Goal: Transaction & Acquisition: Purchase product/service

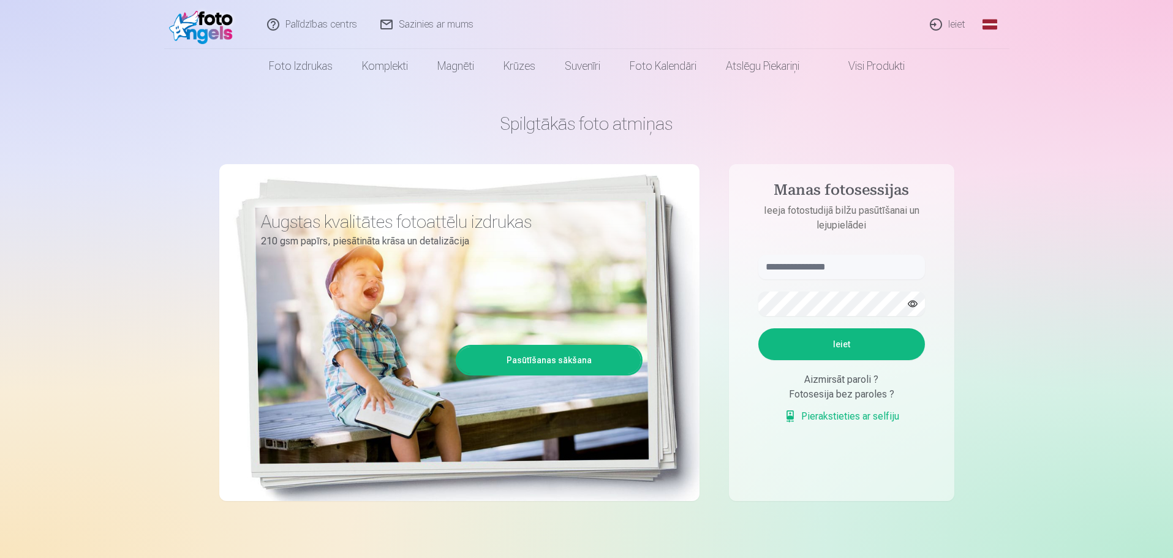
click at [947, 21] on link "Ieiet" at bounding box center [948, 24] width 59 height 49
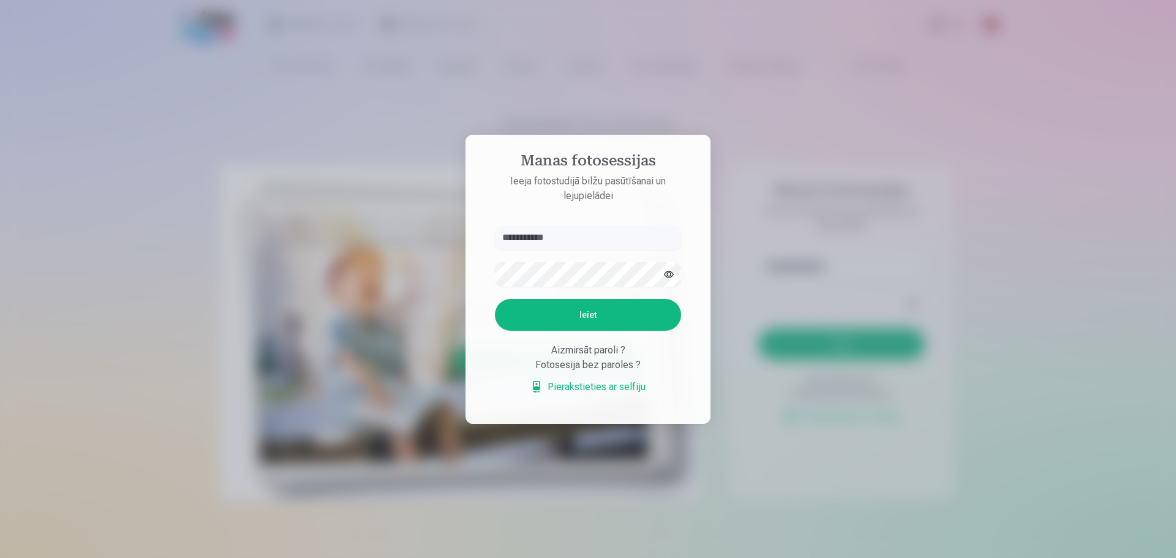
type input "**********"
click at [495, 299] on button "Ieiet" at bounding box center [588, 315] width 186 height 32
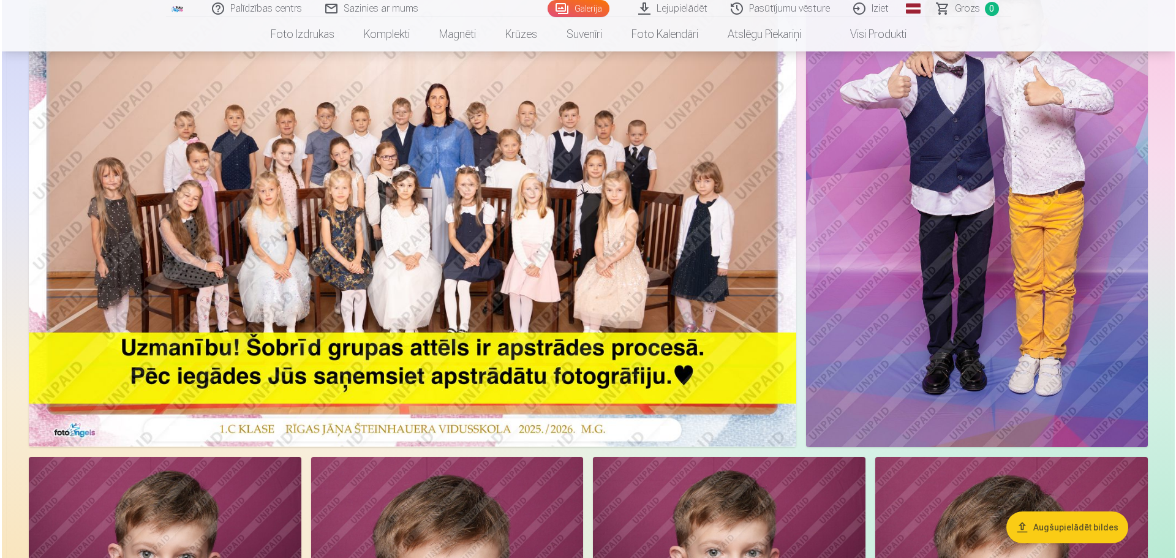
scroll to position [306, 0]
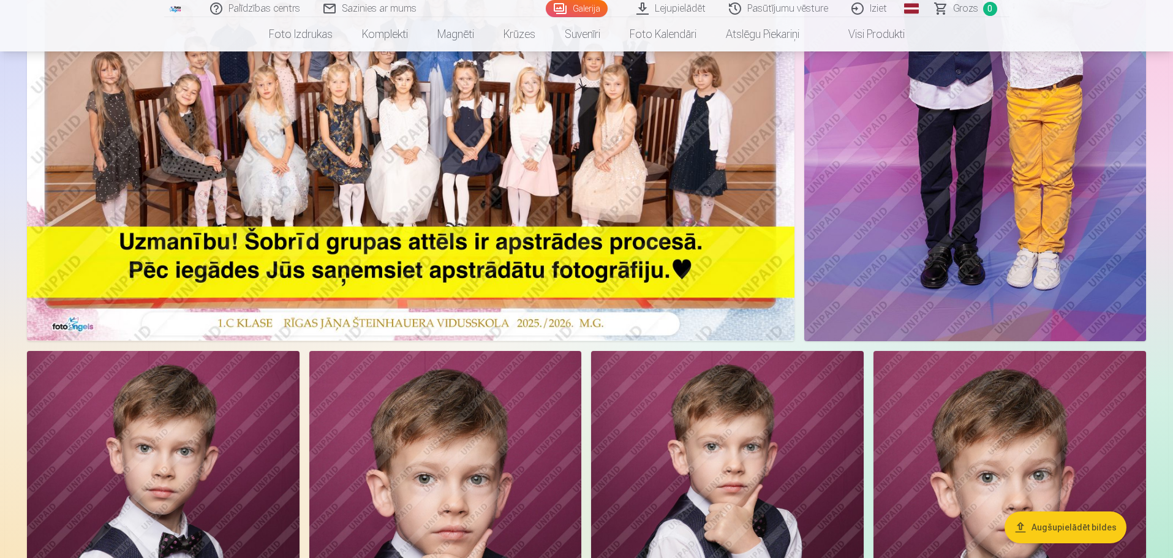
click at [453, 129] on img at bounding box center [410, 84] width 767 height 512
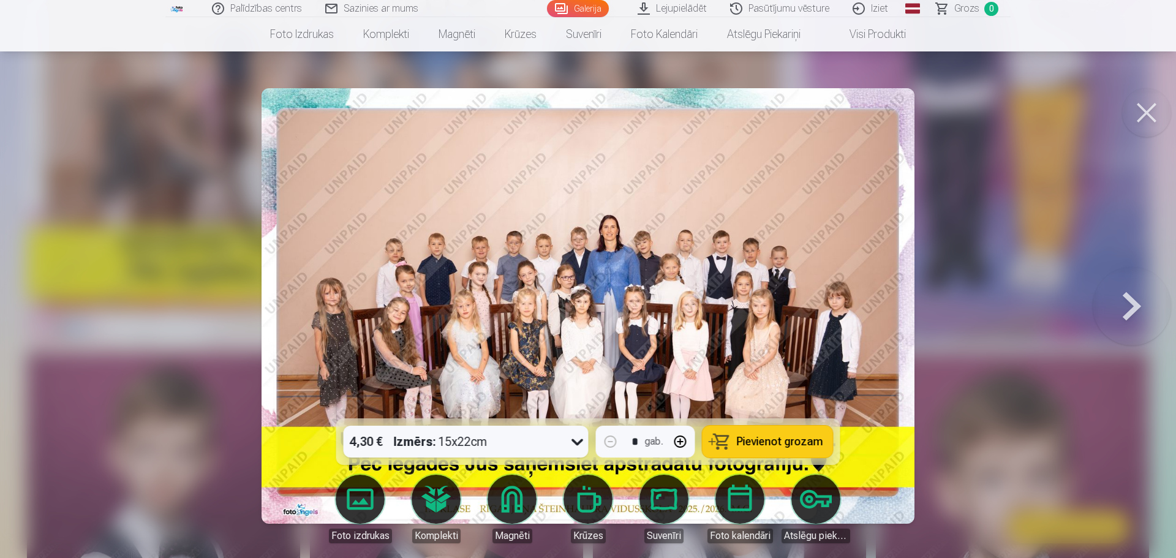
click at [781, 442] on span "Pievienot grozam" at bounding box center [780, 441] width 86 height 11
click at [942, 11] on link "Grozs 1" at bounding box center [968, 8] width 86 height 17
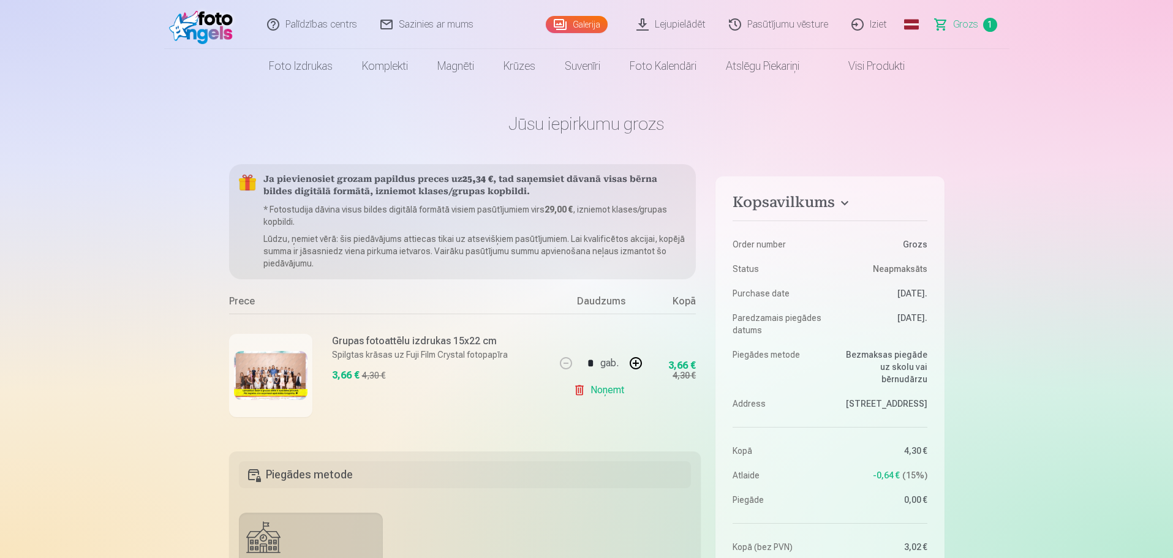
click at [584, 21] on link "Galerija" at bounding box center [577, 24] width 62 height 17
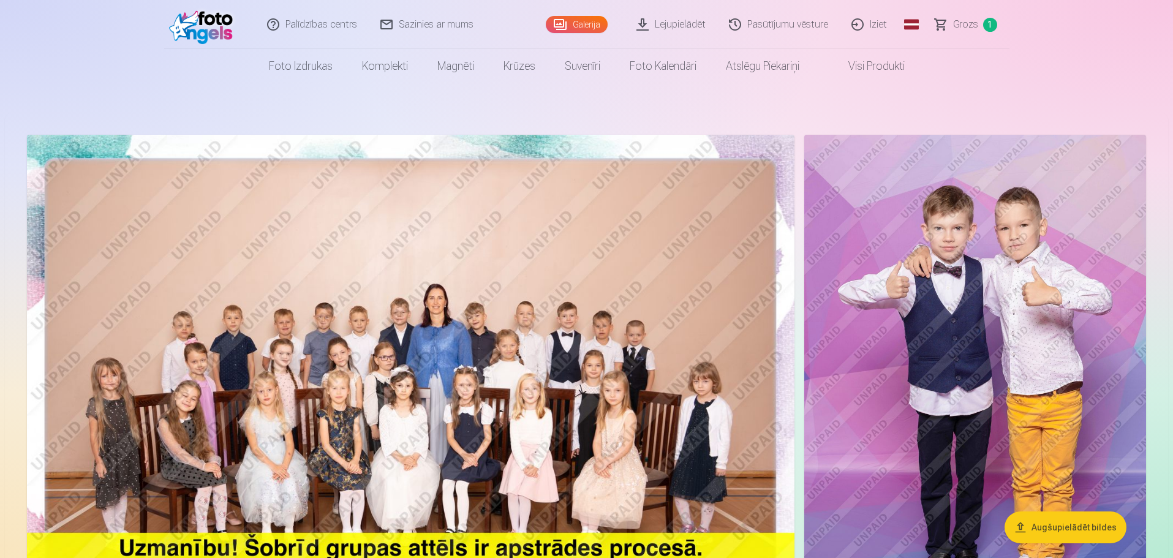
click at [373, 326] on img at bounding box center [410, 391] width 767 height 512
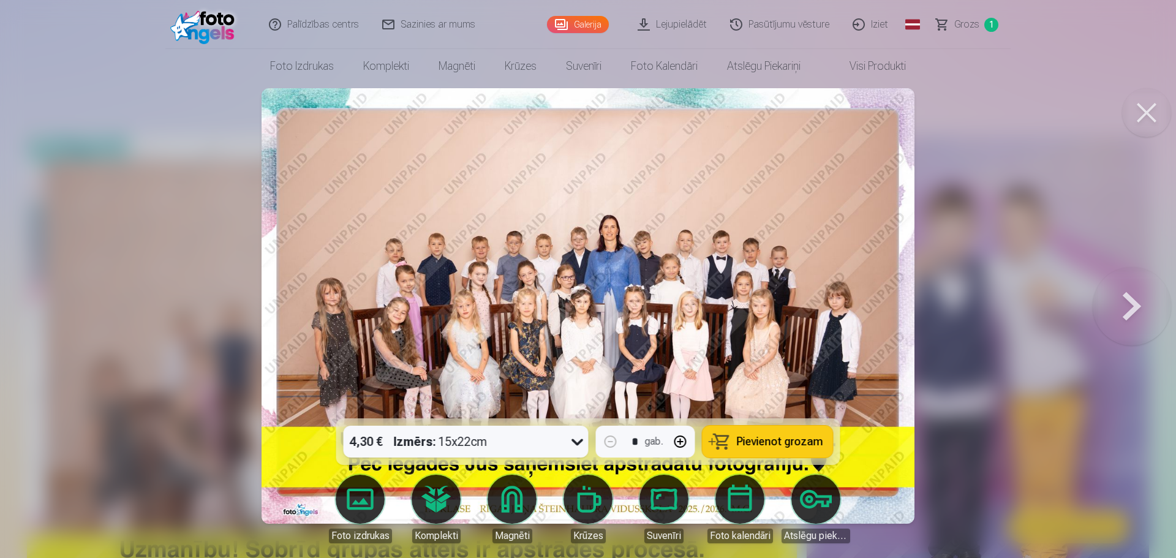
click at [435, 491] on body "Palīdzības centrs Sazinies ar mums Galerija Lejupielādēt Pasūtījumu vēsture Izi…" at bounding box center [588, 279] width 1176 height 558
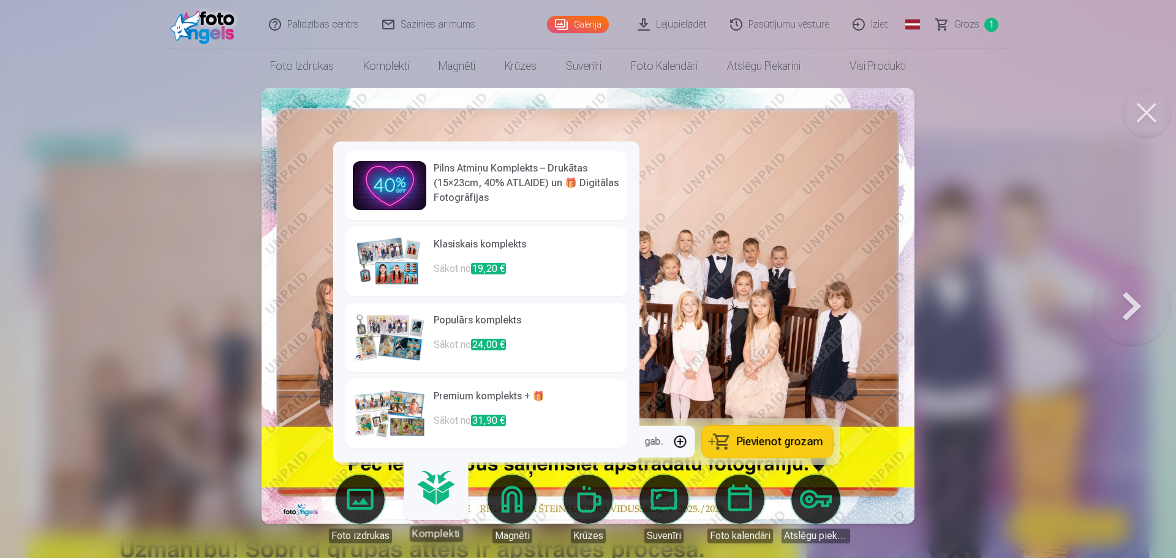
click at [446, 241] on h6 "Klasiskais komplekts" at bounding box center [527, 249] width 186 height 25
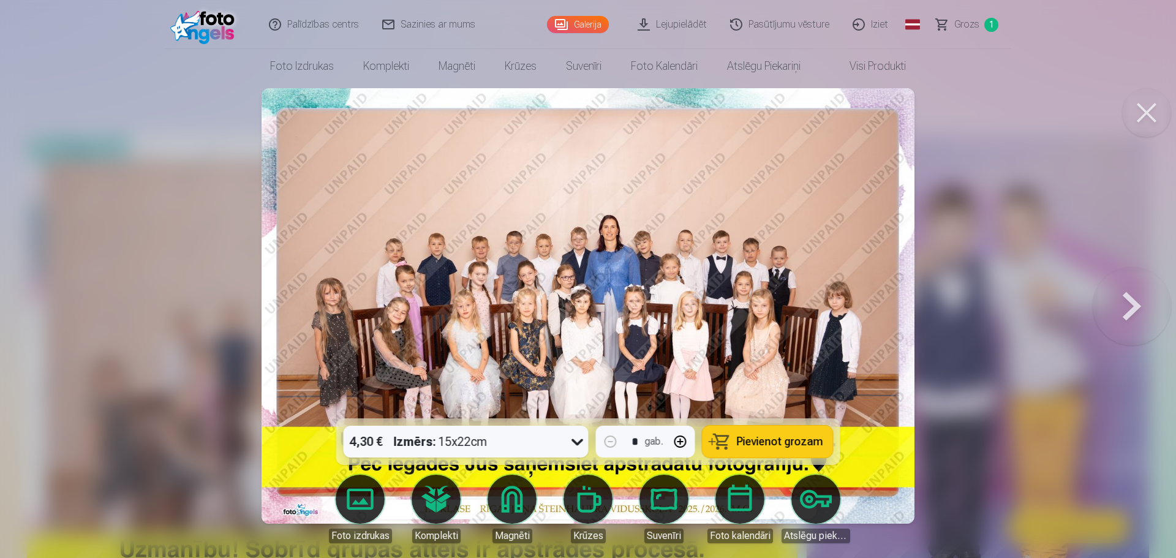
click at [444, 502] on link "Komplekti" at bounding box center [436, 509] width 69 height 69
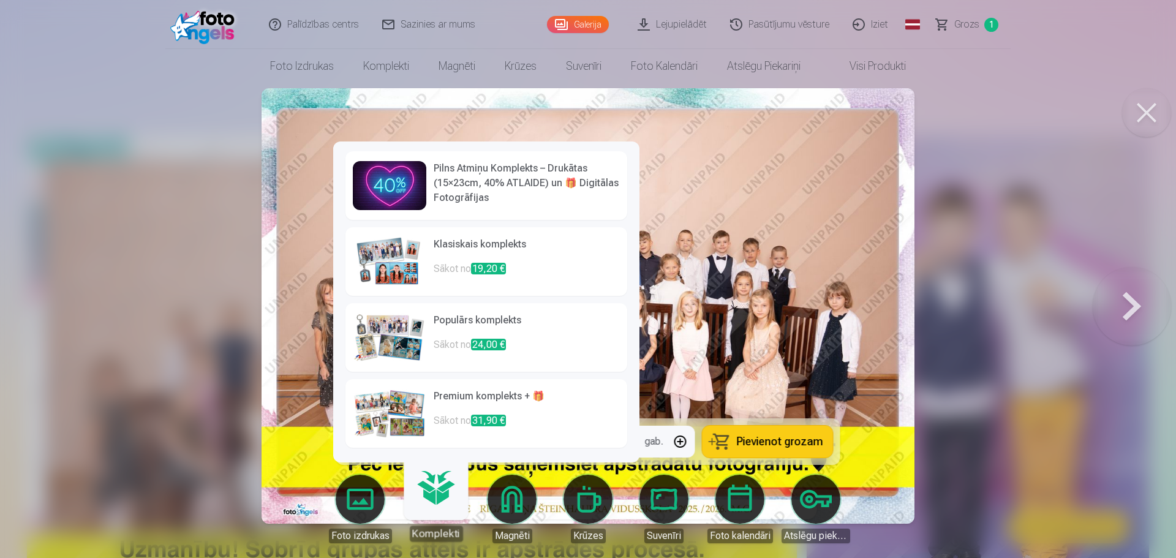
click at [446, 319] on h6 "Populārs komplekts" at bounding box center [527, 325] width 186 height 25
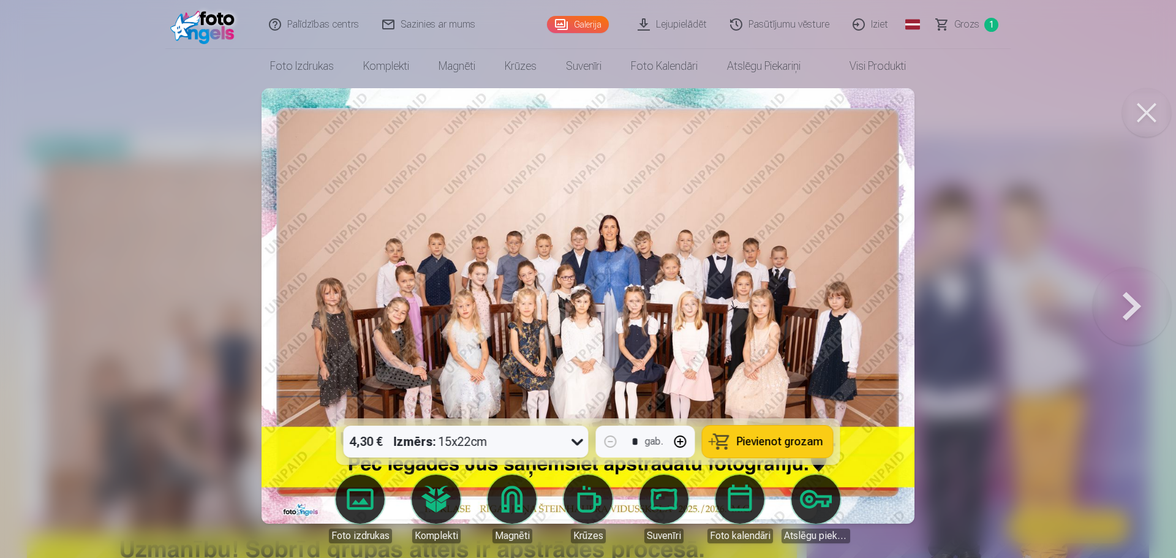
click at [435, 499] on link "Komplekti" at bounding box center [436, 509] width 69 height 69
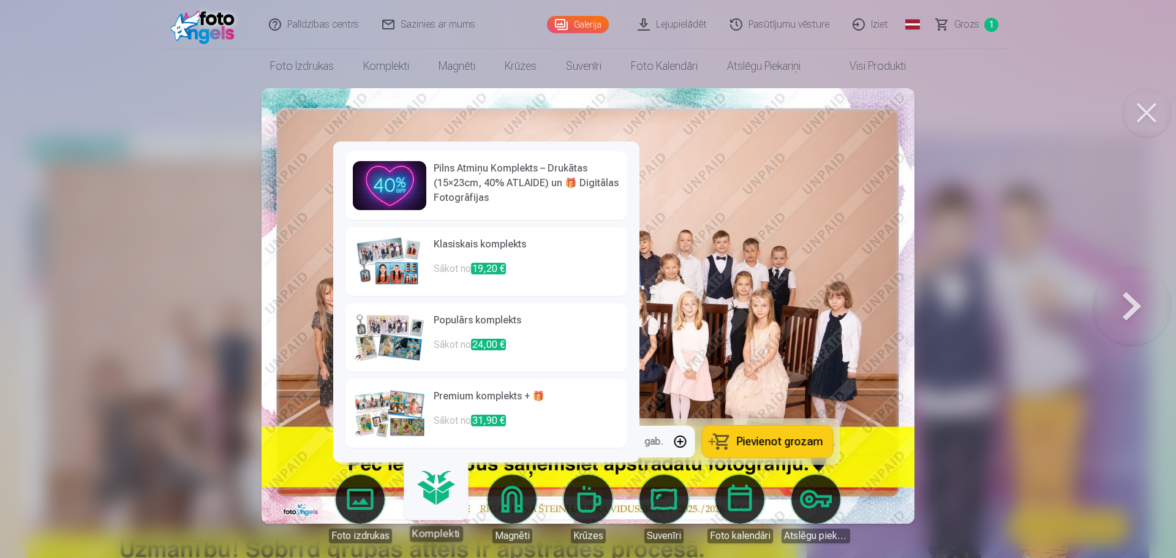
click at [453, 397] on h6 "Premium komplekts + 🎁" at bounding box center [527, 401] width 186 height 25
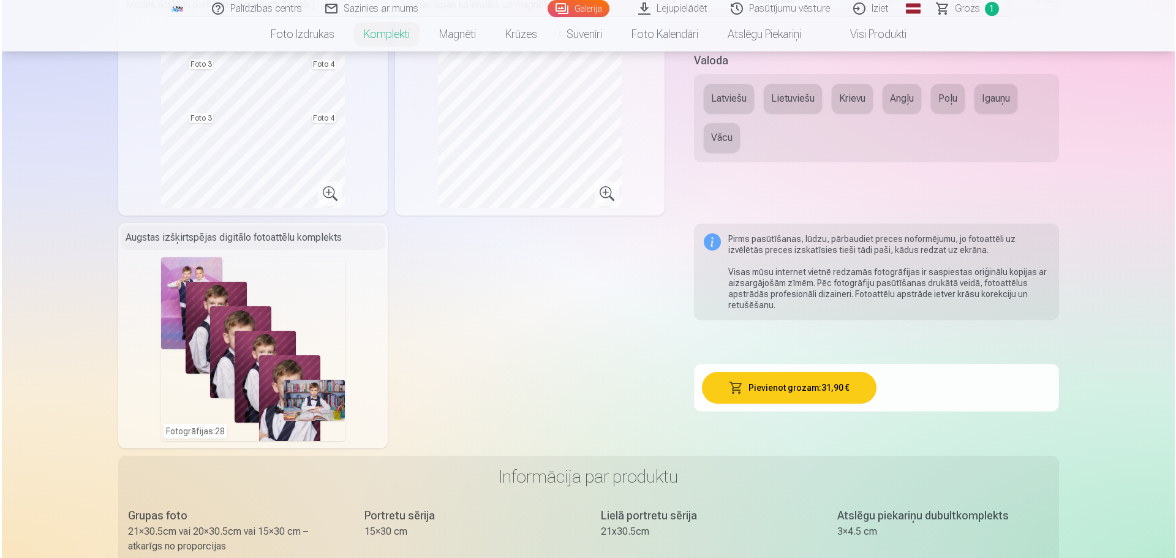
scroll to position [490, 0]
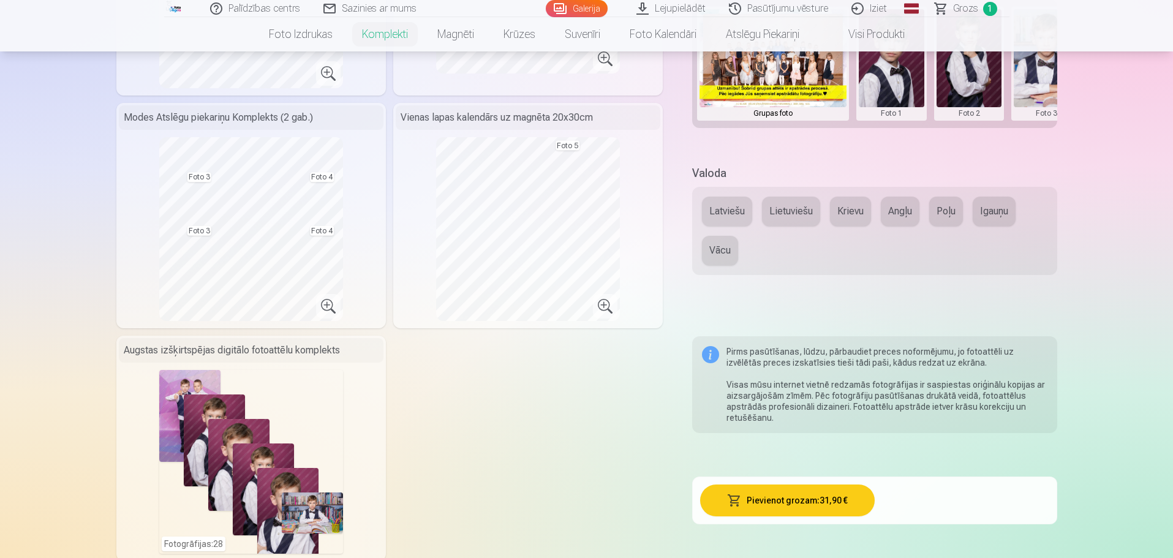
click at [263, 467] on div "Fotogrāfijas : 28" at bounding box center [251, 462] width 184 height 184
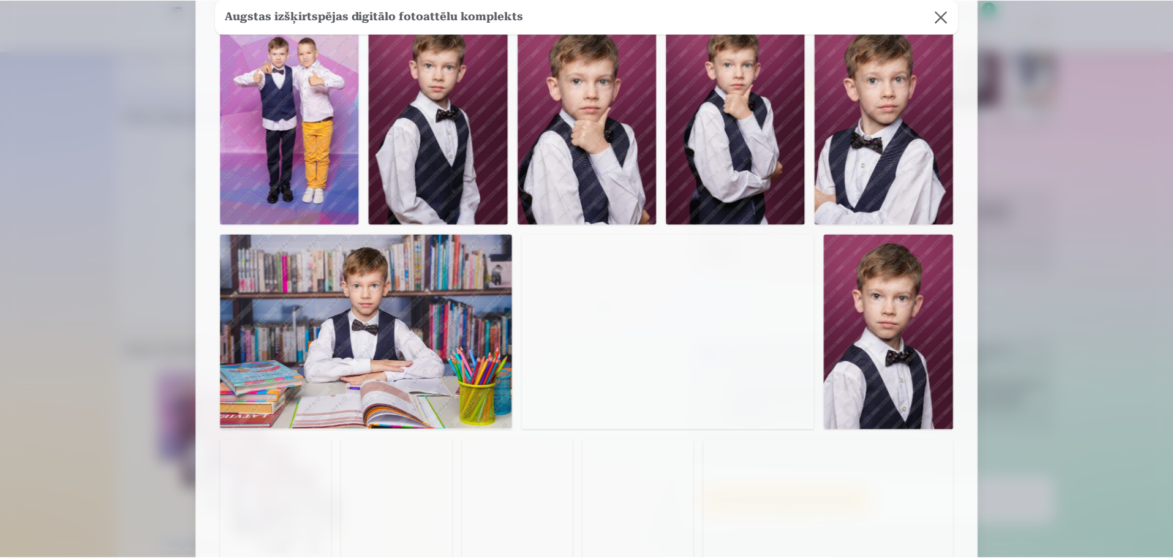
scroll to position [0, 0]
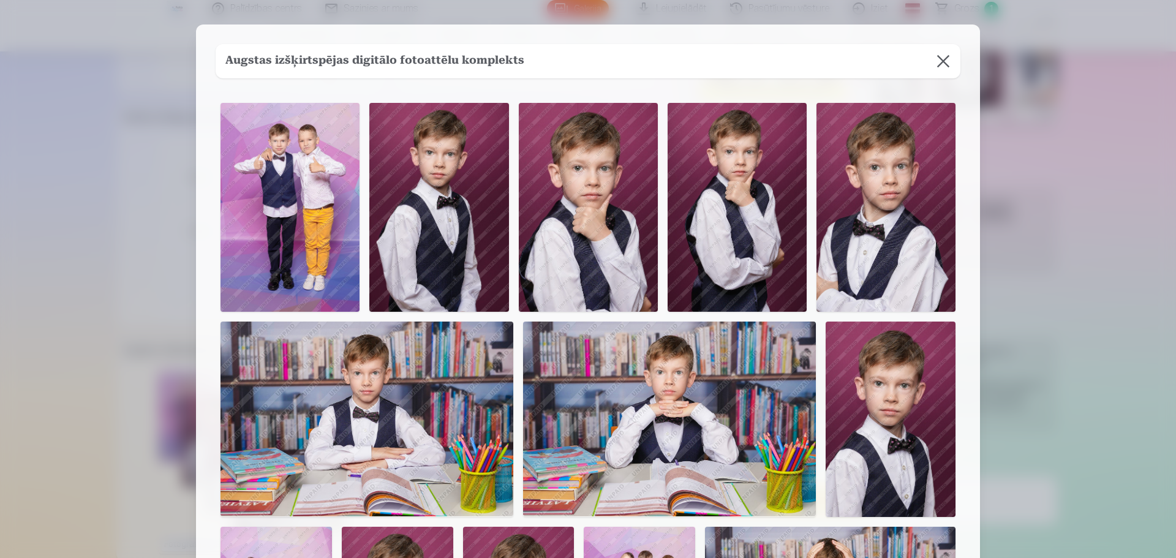
click at [944, 64] on button at bounding box center [943, 61] width 34 height 34
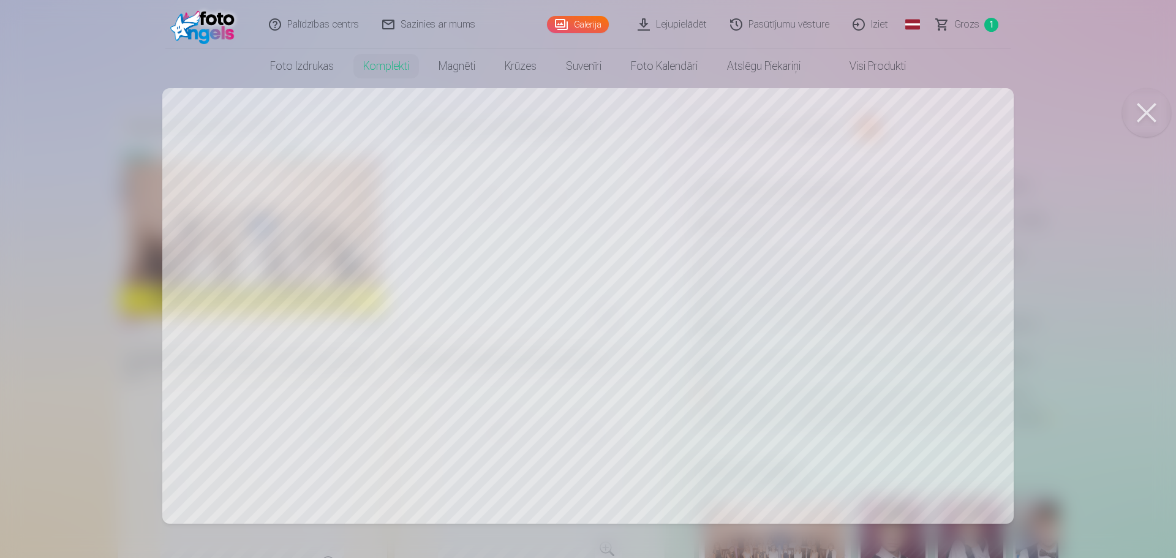
click at [1147, 111] on button at bounding box center [1146, 112] width 49 height 49
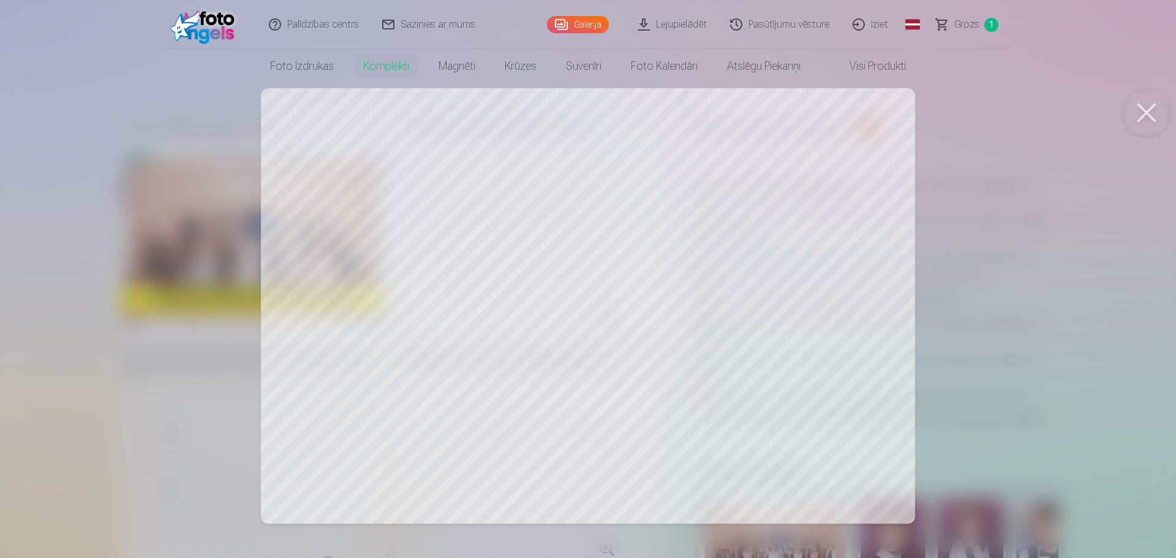
click at [364, 432] on div at bounding box center [588, 279] width 1176 height 558
click at [1142, 111] on button at bounding box center [1146, 112] width 49 height 49
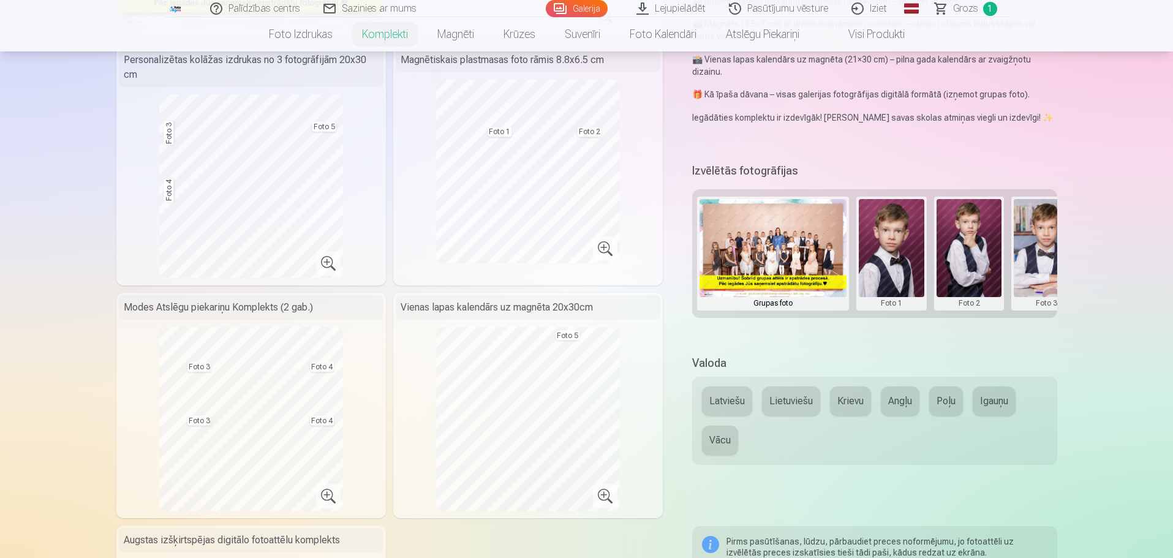
scroll to position [306, 0]
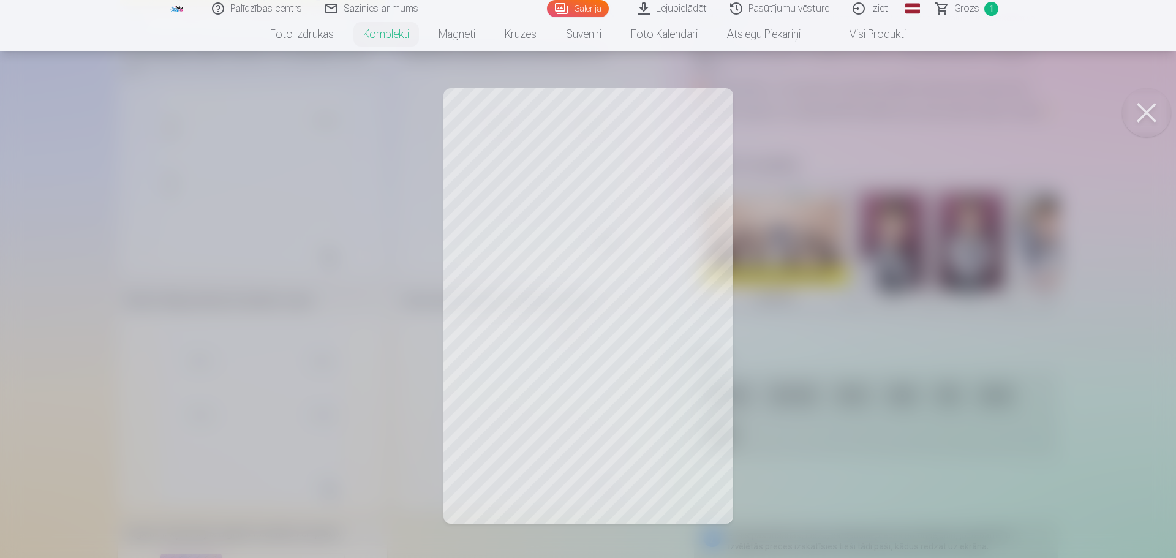
click at [1142, 115] on button at bounding box center [1146, 112] width 49 height 49
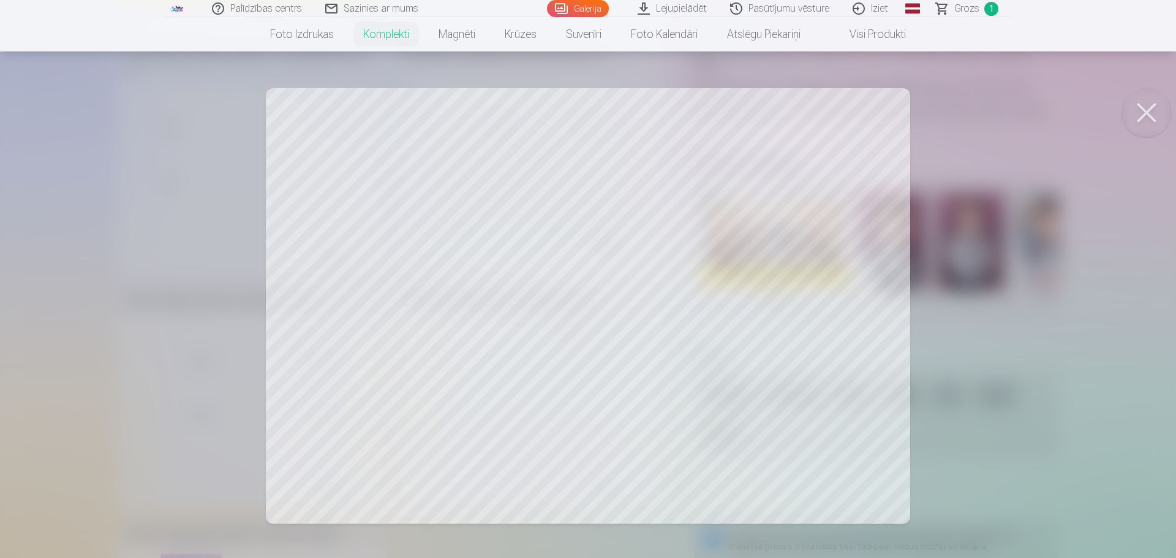
click at [812, 405] on div at bounding box center [588, 279] width 1176 height 558
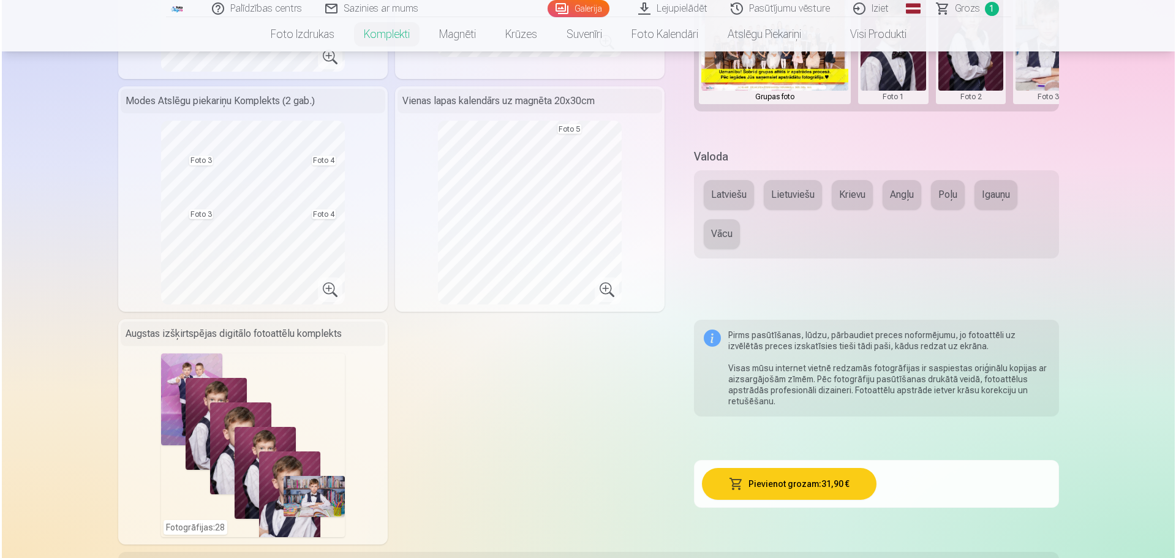
scroll to position [551, 0]
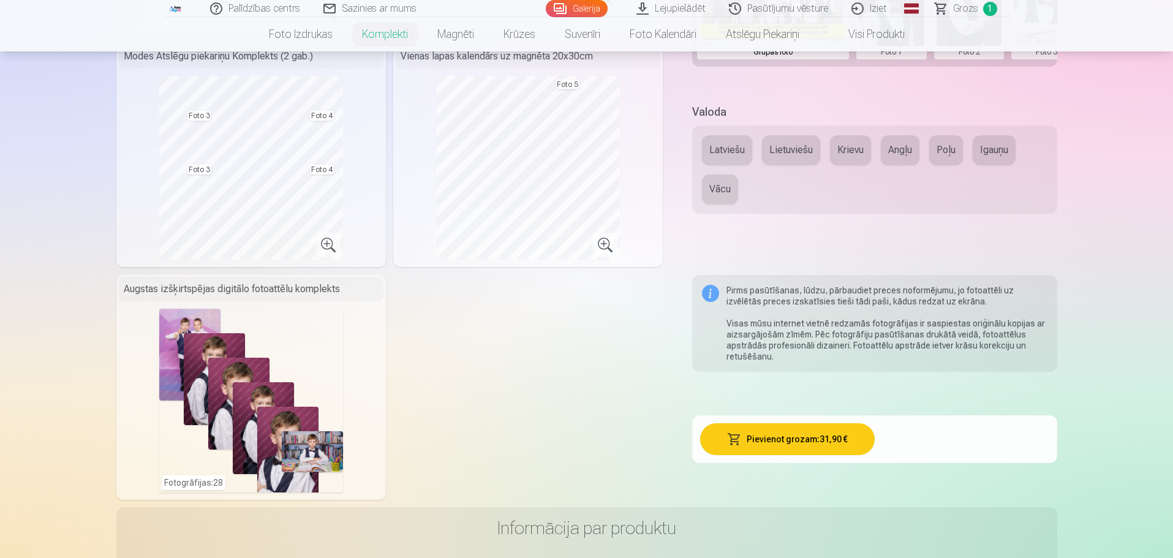
click at [258, 414] on div "Fotogrāfijas : 28" at bounding box center [251, 401] width 184 height 184
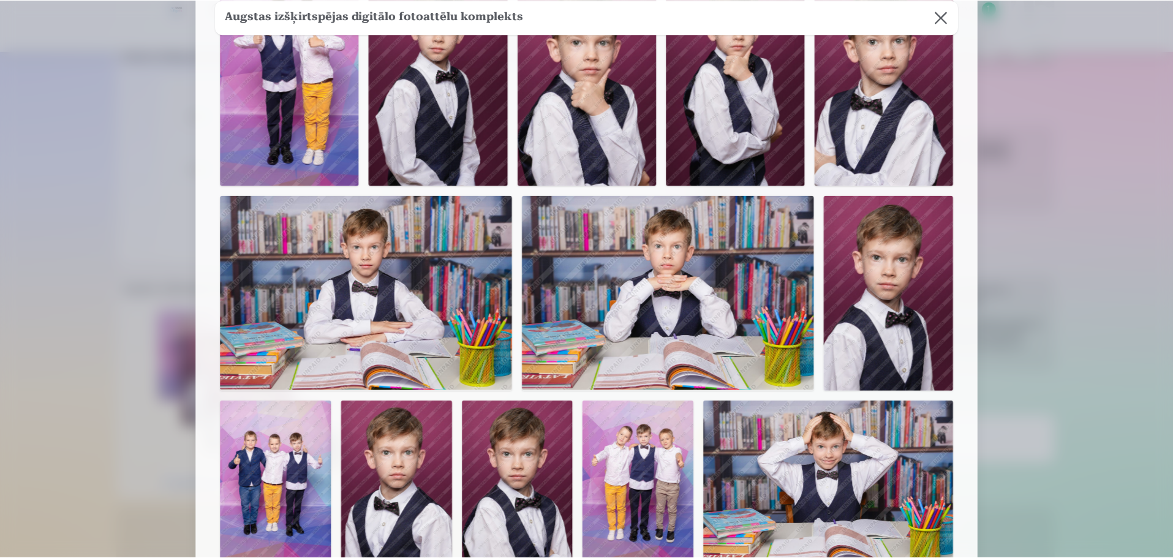
scroll to position [0, 0]
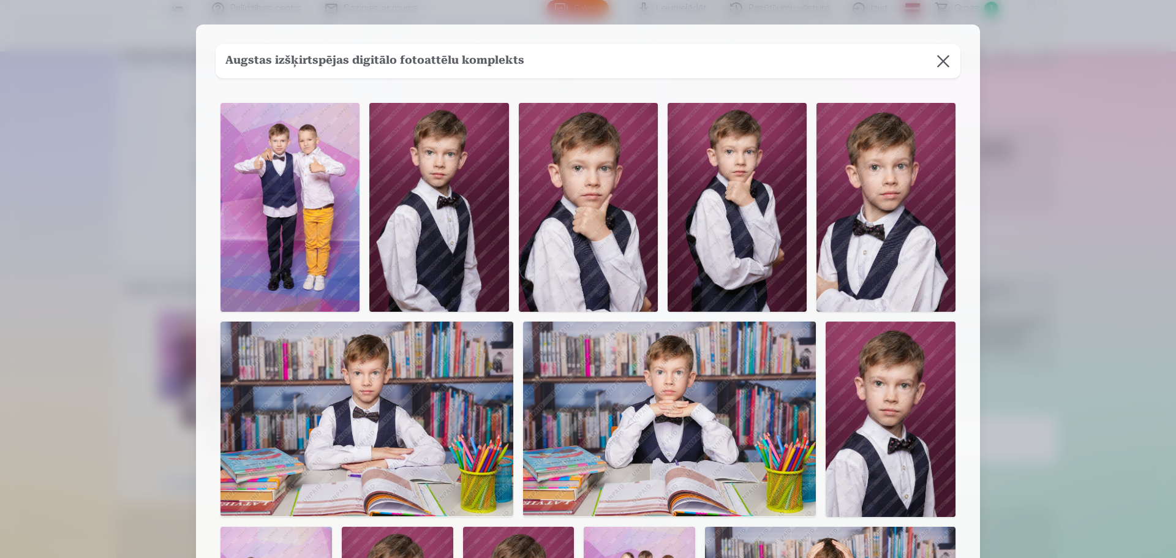
click at [944, 62] on button at bounding box center [943, 61] width 34 height 34
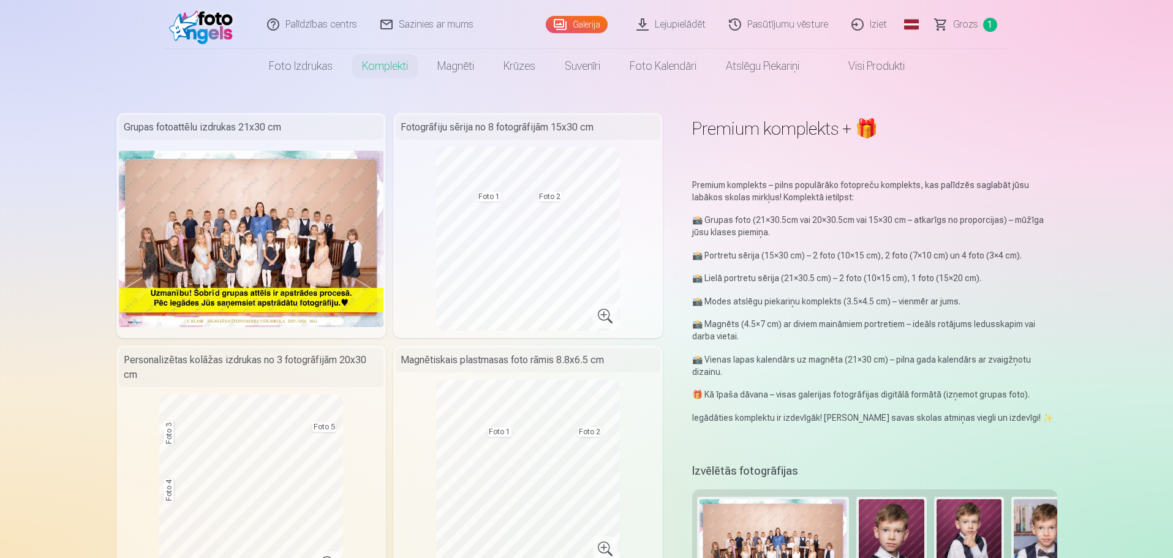
click at [227, 40] on img at bounding box center [204, 24] width 70 height 39
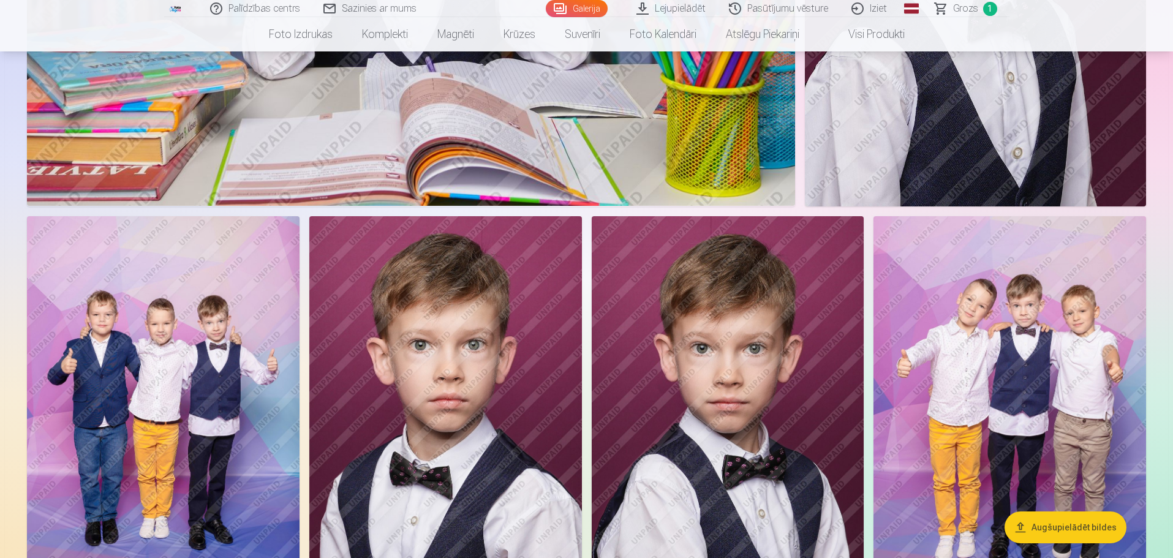
scroll to position [2266, 0]
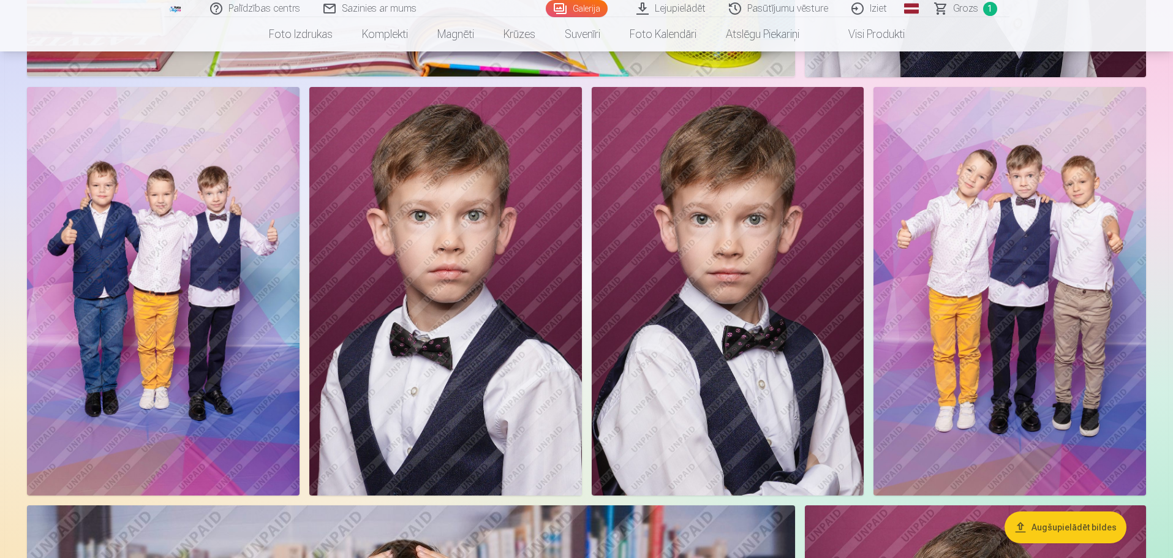
click at [178, 282] on img at bounding box center [163, 291] width 273 height 409
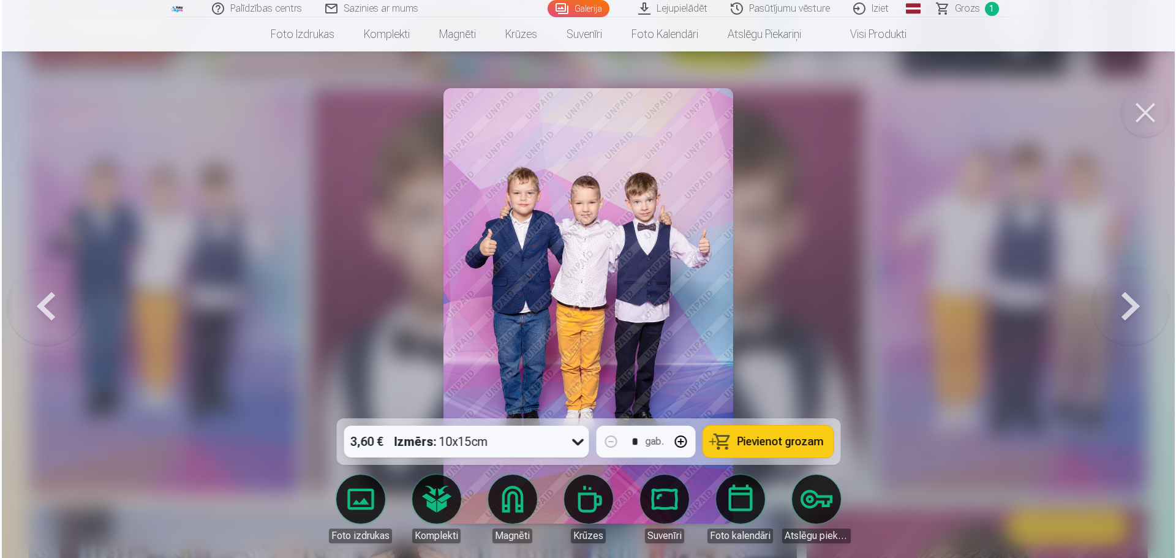
scroll to position [2271, 0]
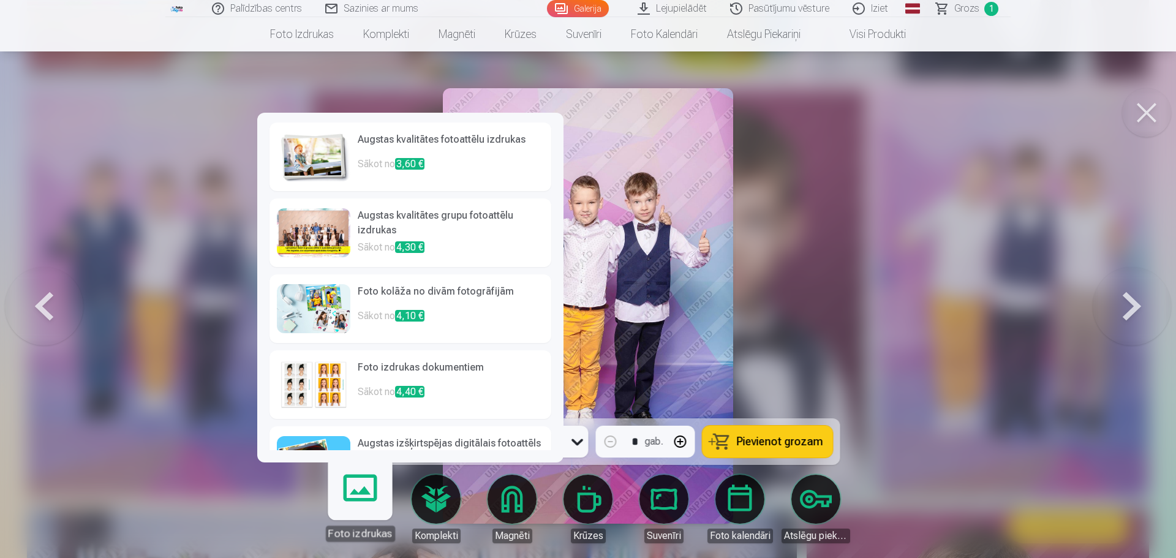
click at [349, 497] on link "Foto izdrukas" at bounding box center [359, 503] width 75 height 75
click at [1020, 307] on div at bounding box center [588, 279] width 1176 height 558
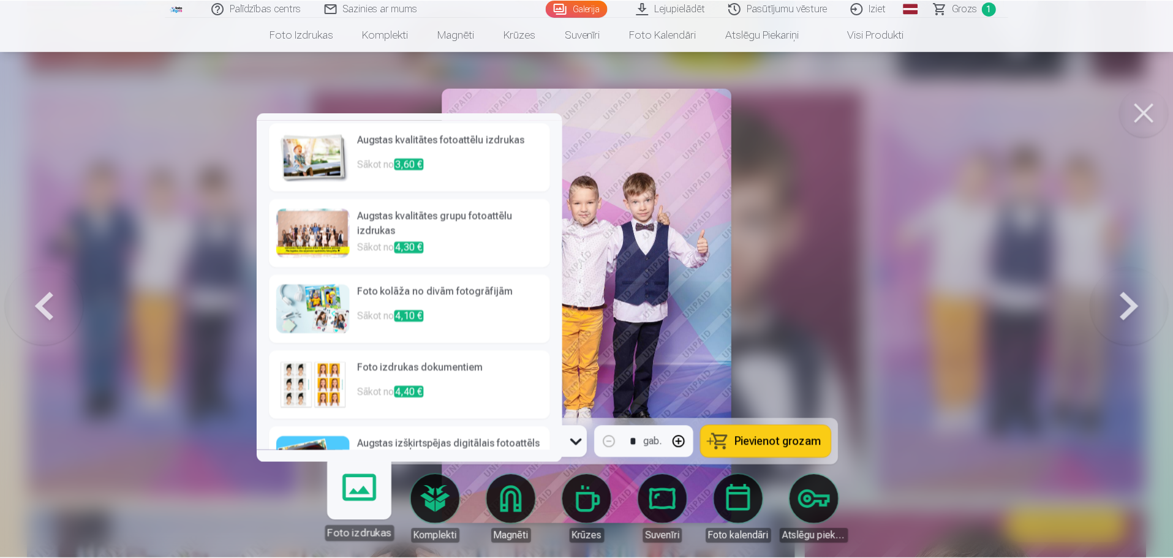
scroll to position [2266, 0]
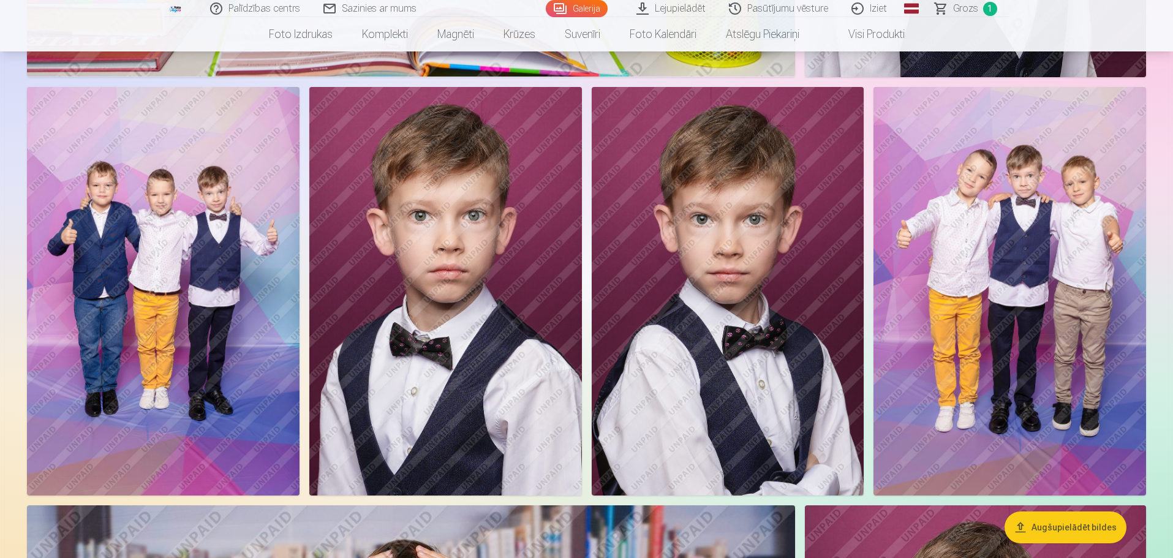
click at [243, 304] on img at bounding box center [163, 291] width 273 height 409
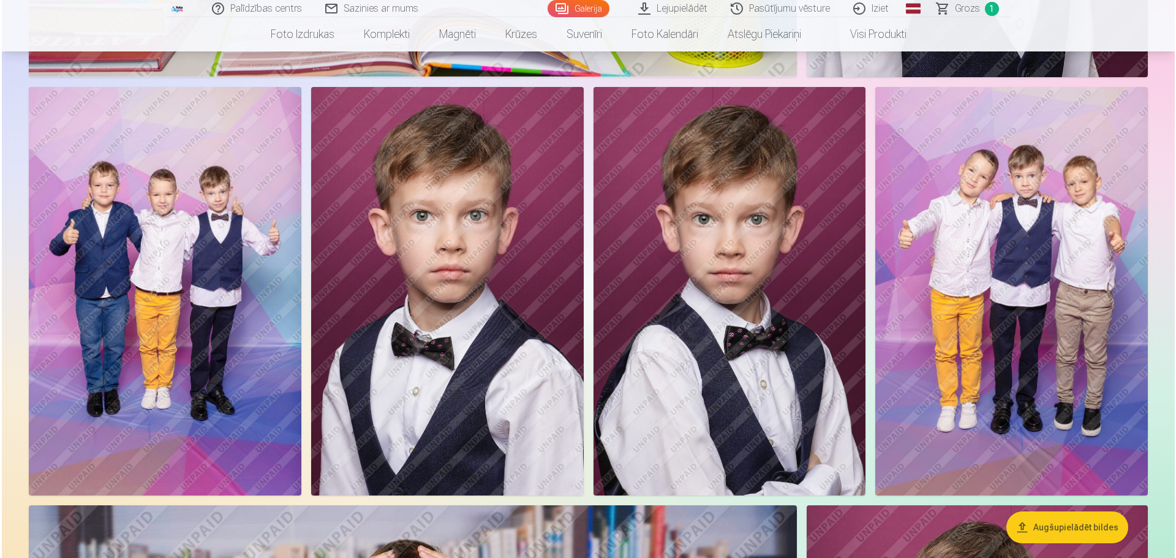
scroll to position [2271, 0]
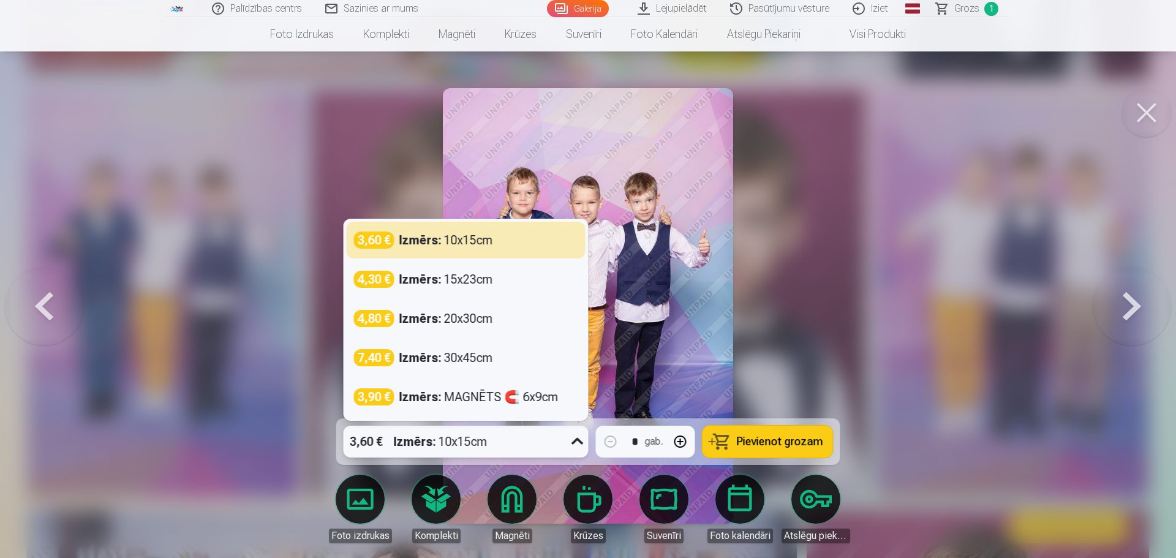
click at [578, 437] on icon at bounding box center [578, 442] width 20 height 20
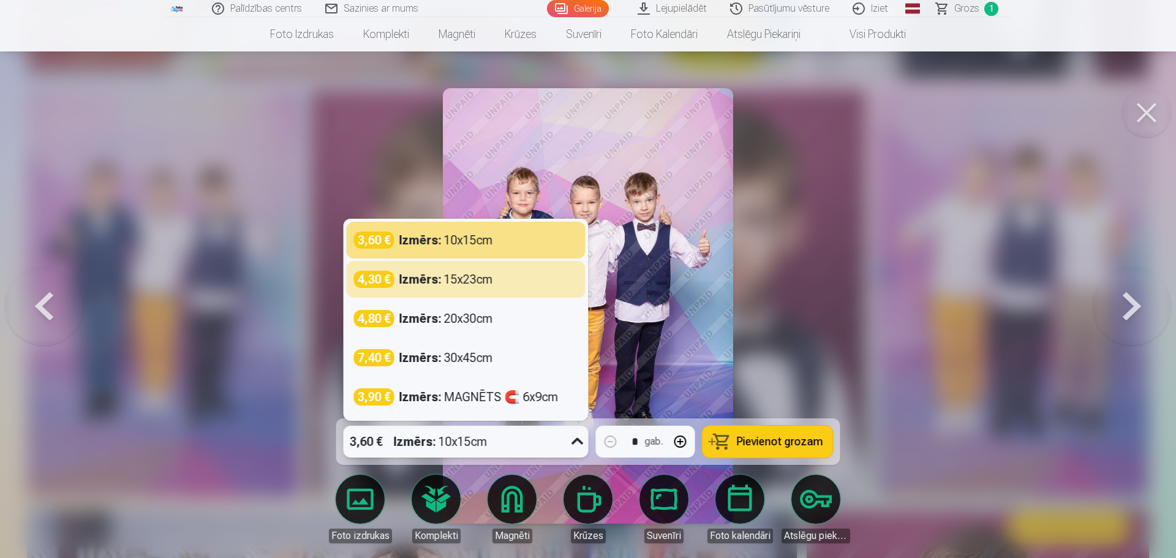
click at [862, 262] on div at bounding box center [588, 279] width 1176 height 558
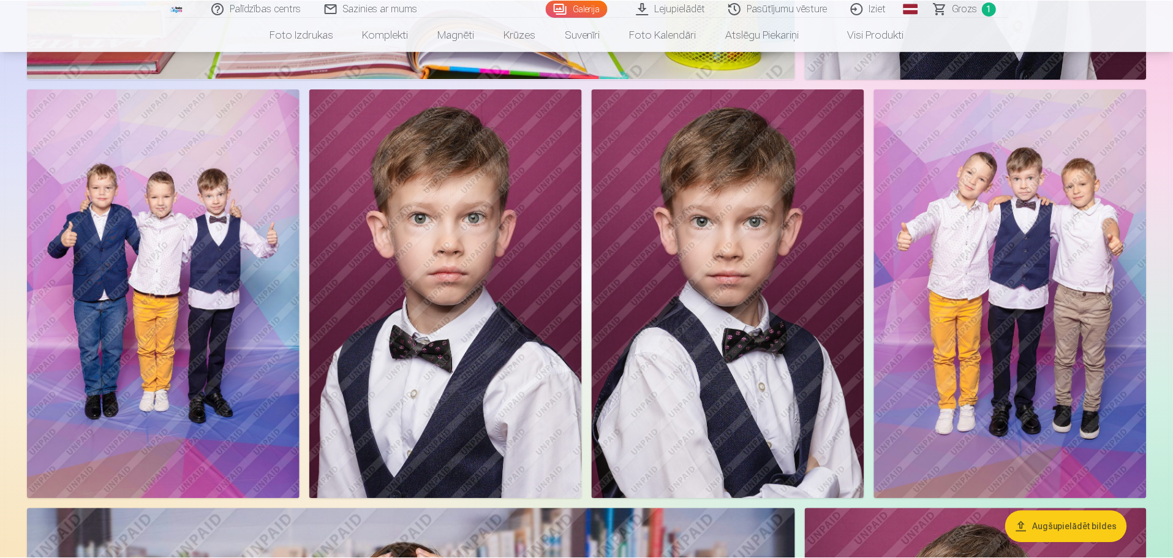
scroll to position [2266, 0]
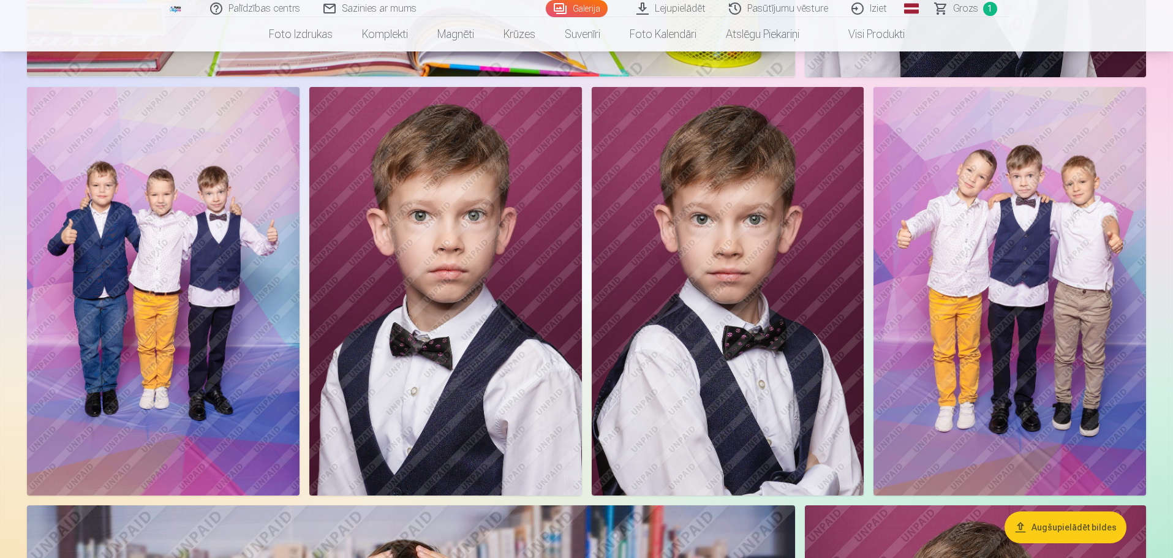
click at [181, 275] on img at bounding box center [163, 291] width 273 height 409
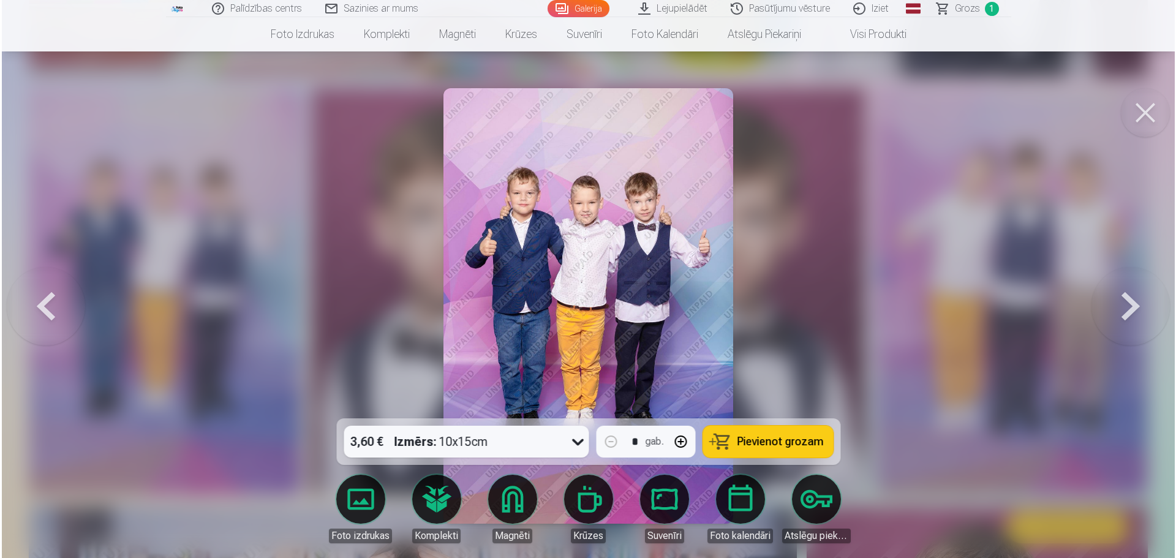
scroll to position [2271, 0]
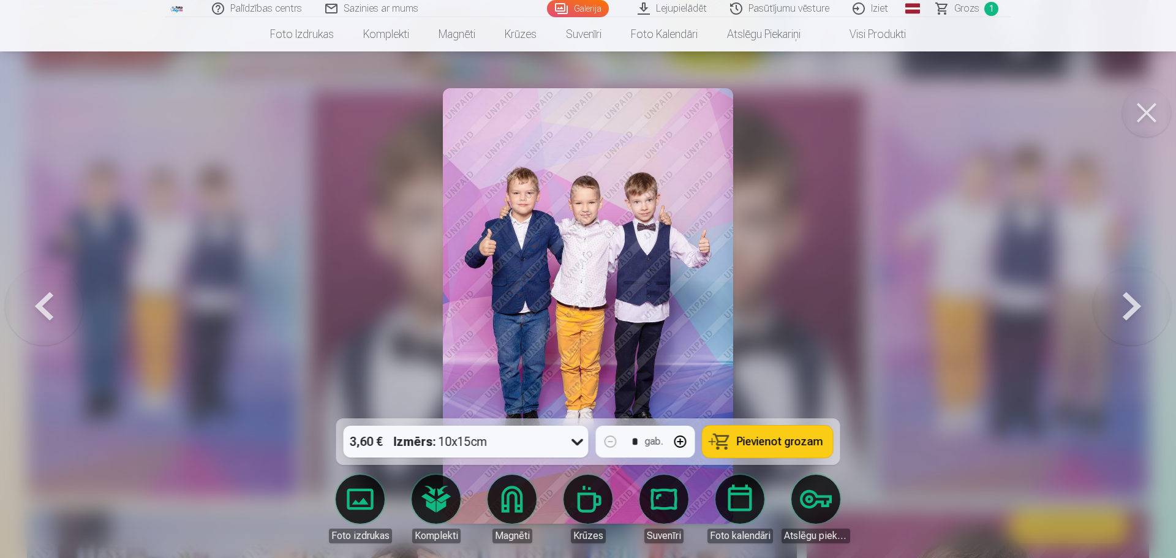
click at [781, 442] on span "Pievienot grozam" at bounding box center [780, 441] width 86 height 11
click at [1140, 304] on button at bounding box center [1132, 306] width 78 height 200
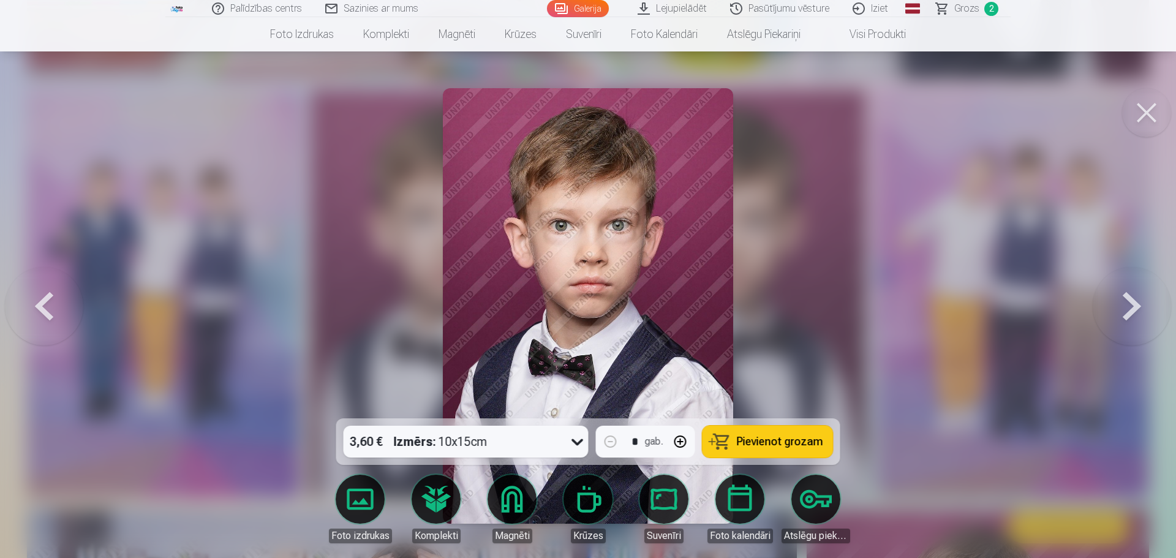
click at [1140, 304] on button at bounding box center [1132, 306] width 78 height 200
